Goal: Book appointment/travel/reservation

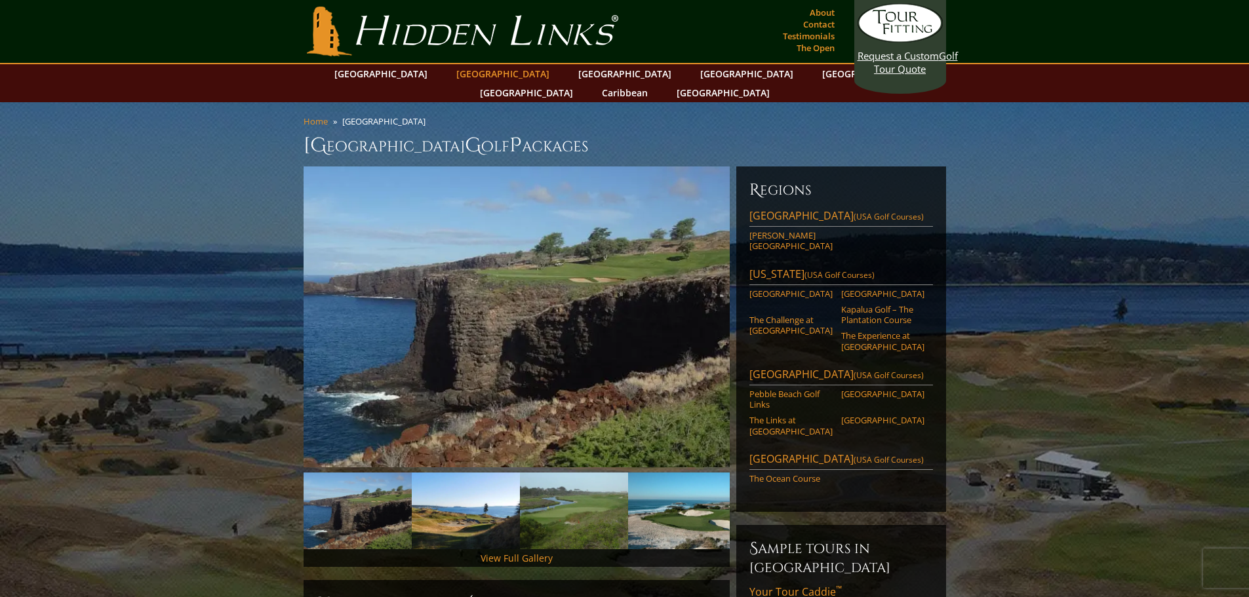
click at [483, 75] on link "[GEOGRAPHIC_DATA]" at bounding box center [503, 73] width 106 height 19
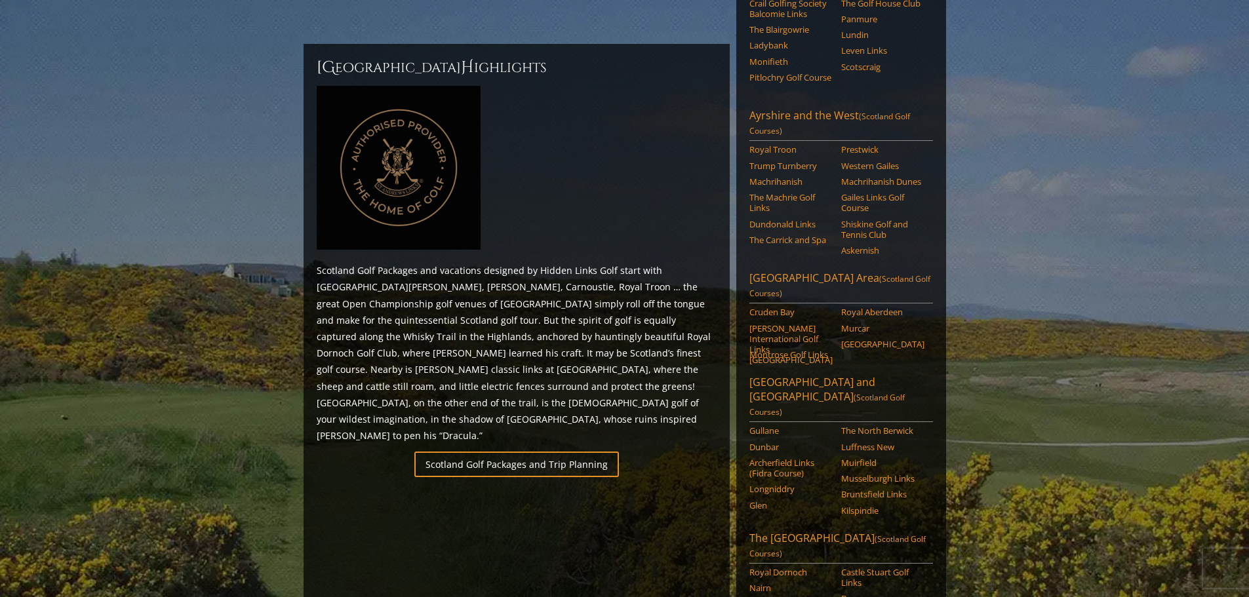
scroll to position [459, 0]
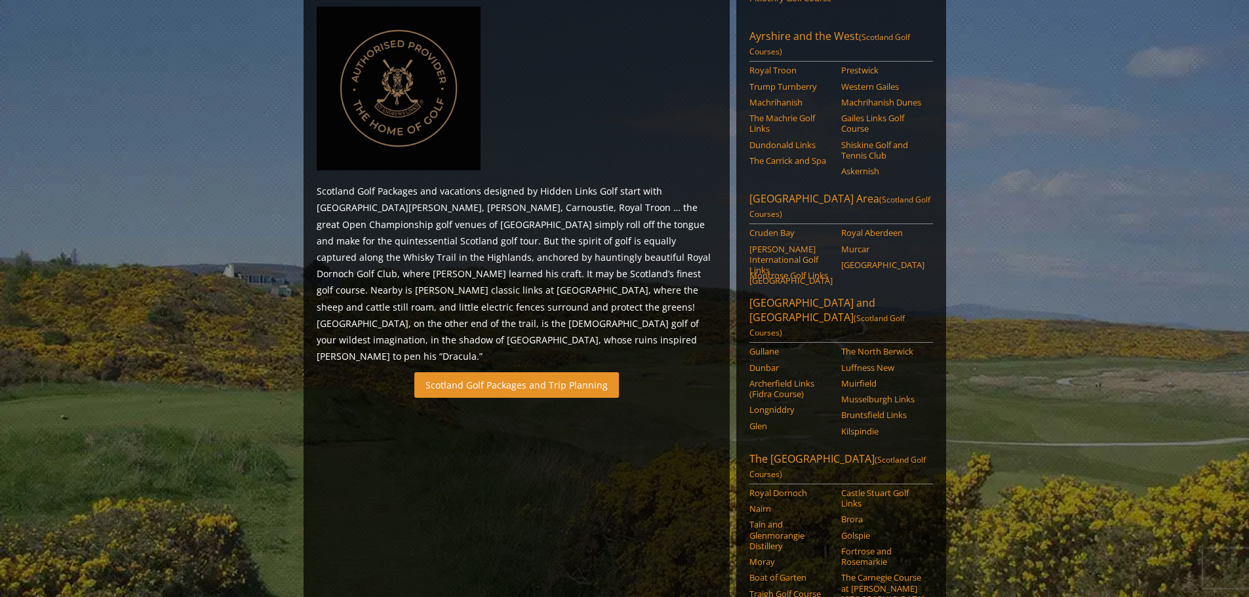
click at [513, 372] on link "Scotland Golf Packages and Trip Planning" at bounding box center [516, 385] width 205 height 26
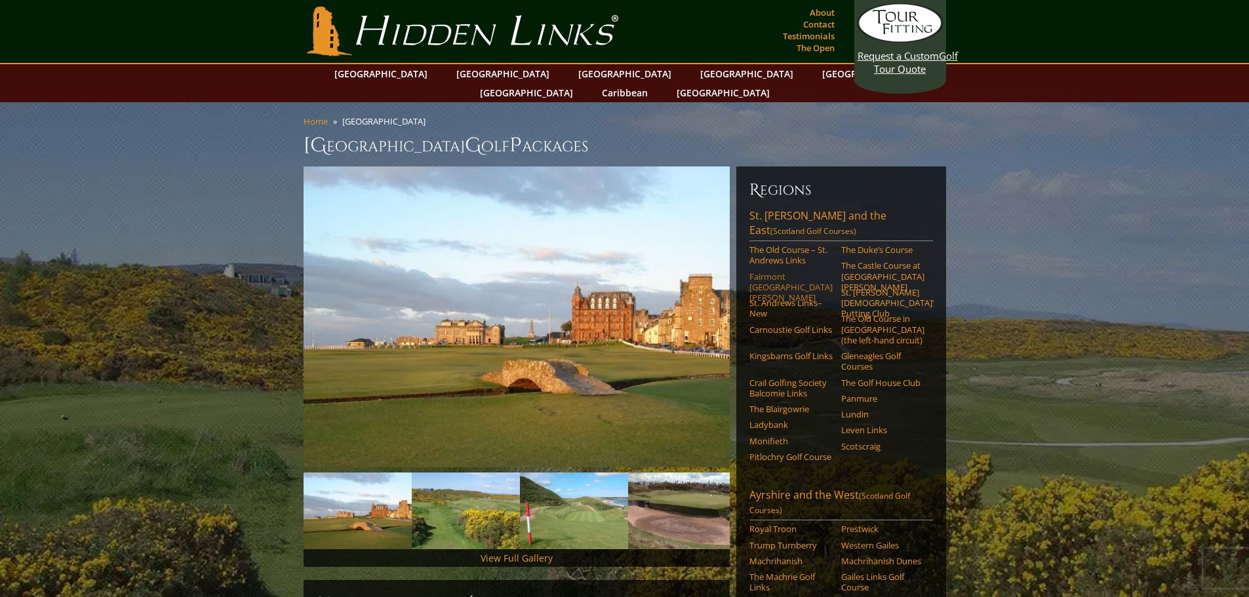
click at [771, 271] on link "Fairmont [GEOGRAPHIC_DATA][PERSON_NAME]" at bounding box center [790, 287] width 83 height 32
